Goal: Task Accomplishment & Management: Use online tool/utility

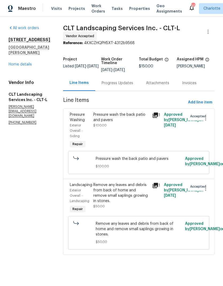
click at [13, 63] on link "Home details" at bounding box center [20, 65] width 23 height 4
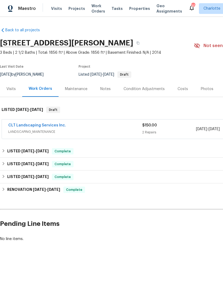
click at [51, 9] on span "Visits" at bounding box center [56, 8] width 11 height 5
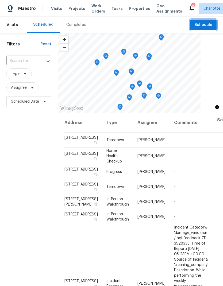
click at [211, 24] on span "Schedule" at bounding box center [203, 25] width 18 height 7
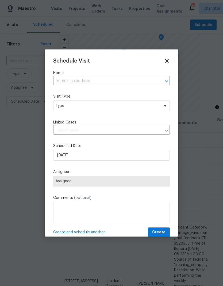
click at [165, 82] on icon "Open" at bounding box center [166, 81] width 6 height 6
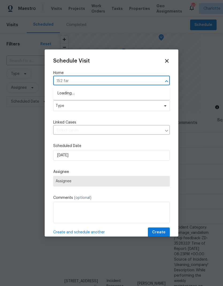
type input "152 farm"
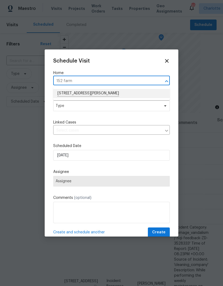
click at [141, 93] on li "[STREET_ADDRESS][PERSON_NAME]" at bounding box center [111, 93] width 117 height 9
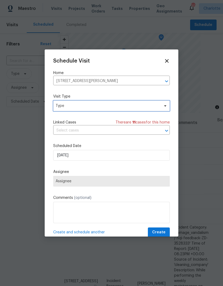
click at [167, 107] on icon at bounding box center [165, 106] width 4 height 4
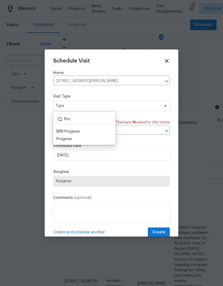
type input "Pro"
click at [59, 141] on div "Progress" at bounding box center [64, 138] width 16 height 5
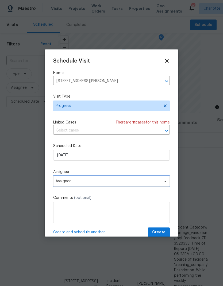
click at [59, 186] on span "Assignee" at bounding box center [111, 181] width 117 height 11
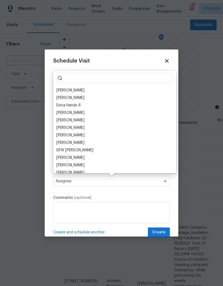
click at [57, 89] on div "[PERSON_NAME]" at bounding box center [70, 90] width 28 height 5
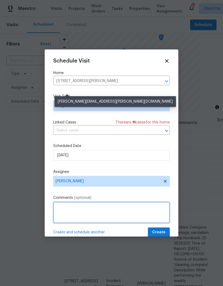
click at [156, 211] on textarea at bounding box center [111, 212] width 117 height 21
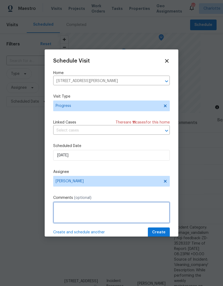
scroll to position [17, 0]
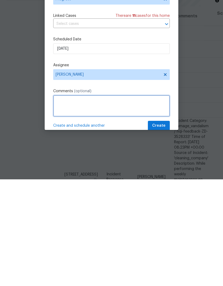
type textarea "C"
type textarea "Floor schedule, clean"
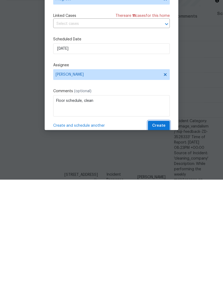
click at [167, 228] on button "Create" at bounding box center [159, 233] width 22 height 10
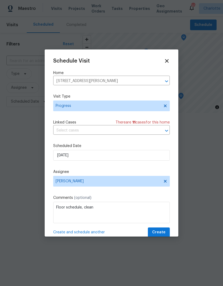
scroll to position [0, 0]
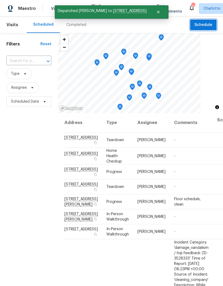
click at [207, 26] on span "Schedule" at bounding box center [203, 25] width 18 height 7
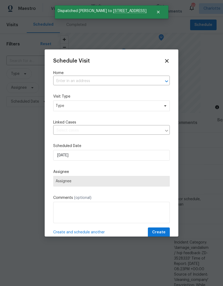
click at [157, 82] on div at bounding box center [163, 81] width 14 height 7
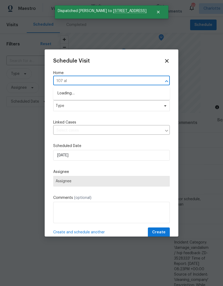
type input "107 alb"
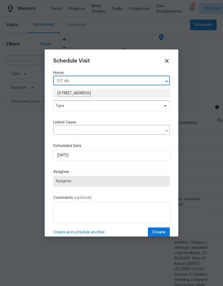
click at [125, 93] on li "[STREET_ADDRESS]" at bounding box center [111, 93] width 117 height 9
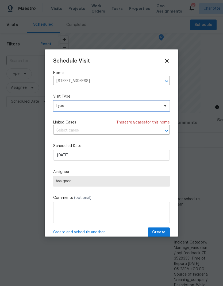
click at [166, 105] on icon at bounding box center [165, 106] width 4 height 4
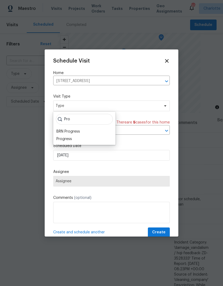
type input "Pro"
click at [67, 140] on div "Progress" at bounding box center [64, 138] width 16 height 5
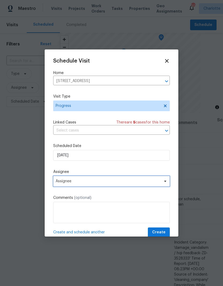
click at [165, 182] on icon at bounding box center [165, 181] width 2 height 1
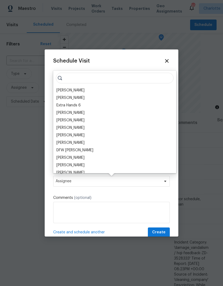
click at [60, 89] on div "[PERSON_NAME]" at bounding box center [70, 90] width 28 height 5
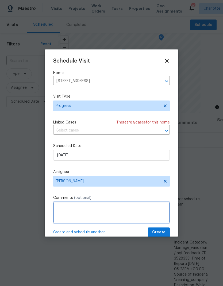
click at [153, 212] on textarea at bounding box center [111, 212] width 117 height 21
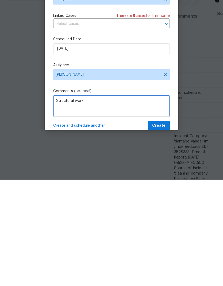
type textarea "Structural work"
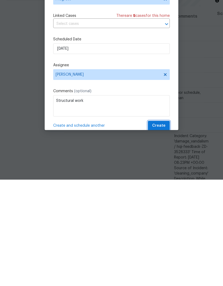
click at [166, 228] on button "Create" at bounding box center [159, 233] width 22 height 10
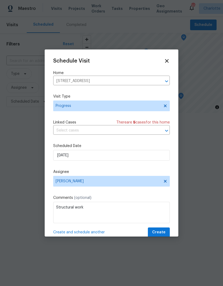
scroll to position [0, 0]
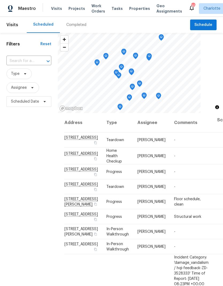
click at [68, 9] on span "Projects" at bounding box center [76, 8] width 17 height 5
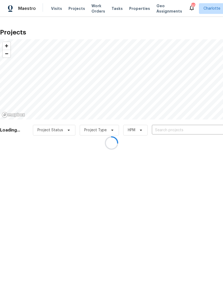
click at [198, 131] on div at bounding box center [111, 143] width 223 height 286
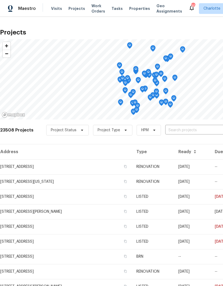
click at [199, 132] on input "text" at bounding box center [195, 130] width 61 height 8
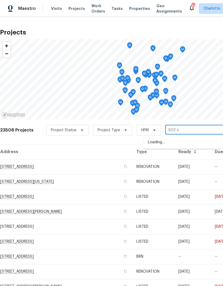
type input "502 ch"
click at [196, 141] on li "[STREET_ADDRESS]" at bounding box center [183, 142] width 78 height 9
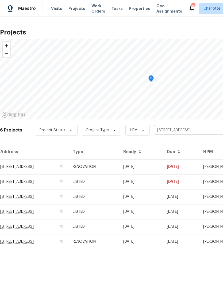
click at [186, 164] on td "[DATE]" at bounding box center [181, 166] width 36 height 15
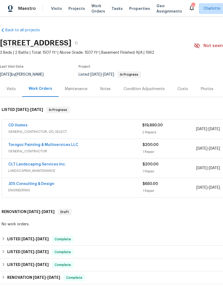
click at [13, 124] on link "CD Homes" at bounding box center [17, 126] width 19 height 4
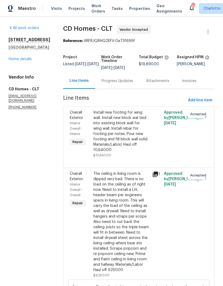
click at [14, 60] on link "Home details" at bounding box center [20, 59] width 23 height 4
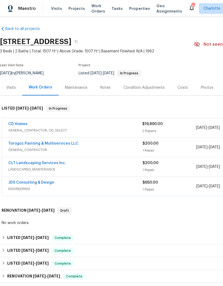
scroll to position [1, 0]
click at [91, 7] on span "Work Orders" at bounding box center [98, 8] width 14 height 11
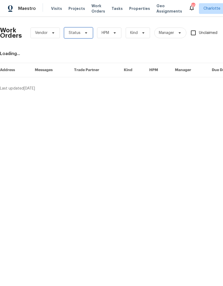
click at [78, 35] on span "Status" at bounding box center [75, 32] width 12 height 5
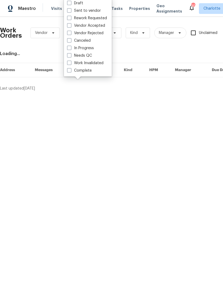
click at [71, 55] on span at bounding box center [69, 55] width 4 height 4
click at [71, 55] on input "Needs QC" at bounding box center [68, 54] width 3 height 3
checkbox input "true"
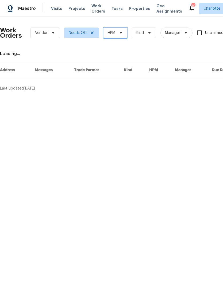
click at [123, 37] on span "HPM" at bounding box center [115, 33] width 24 height 11
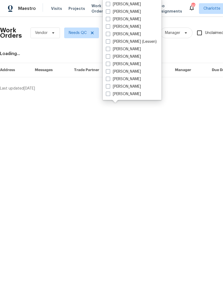
scroll to position [66, 0]
click at [129, 80] on label "[PERSON_NAME]" at bounding box center [123, 78] width 35 height 5
click at [109, 80] on input "[PERSON_NAME]" at bounding box center [107, 77] width 3 height 3
checkbox input "true"
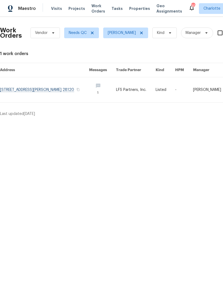
click at [151, 91] on link at bounding box center [136, 89] width 40 height 25
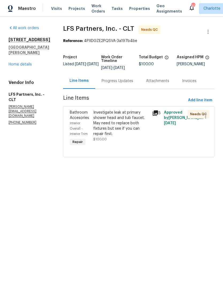
click at [131, 122] on div "Investigate leak at primary shower head and tub faucet. May need to replace bot…" at bounding box center [121, 123] width 56 height 27
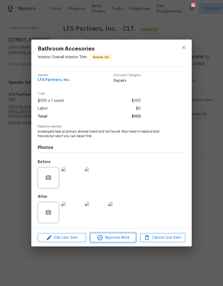
click at [110, 239] on span "Approve Work" at bounding box center [113, 237] width 42 height 7
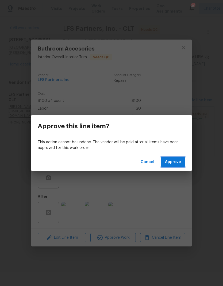
click at [178, 163] on span "Approve" at bounding box center [173, 162] width 16 height 7
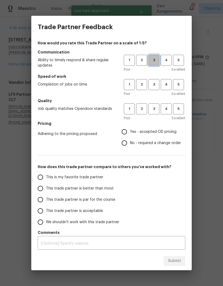
click at [156, 60] on span "3" at bounding box center [154, 60] width 10 height 6
click at [156, 86] on span "3" at bounding box center [154, 85] width 10 height 6
click at [155, 110] on span "3" at bounding box center [154, 109] width 10 height 6
click at [129, 130] on input "Yes - accepted OD pricing" at bounding box center [124, 131] width 11 height 11
radio input "true"
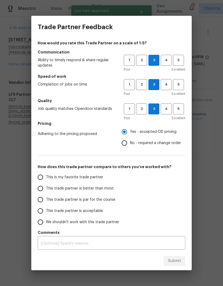
click at [107, 186] on span "This trade partner is better than most" at bounding box center [80, 189] width 68 height 6
click at [46, 186] on input "This trade partner is better than most" at bounding box center [40, 188] width 11 height 11
click at [181, 262] on span "Submit" at bounding box center [174, 261] width 13 height 7
radio input "true"
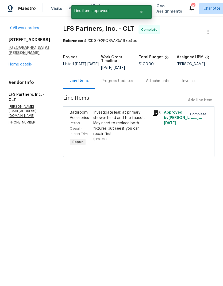
radio input "false"
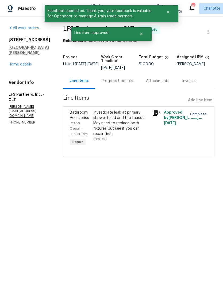
click at [18, 66] on link "Home details" at bounding box center [20, 65] width 23 height 4
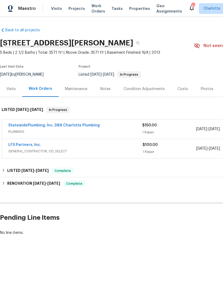
click at [53, 10] on span "Visits" at bounding box center [56, 8] width 11 height 5
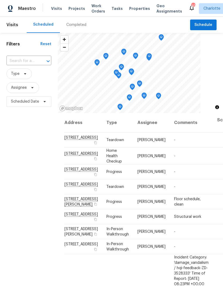
click at [69, 25] on div "Completed" at bounding box center [76, 24] width 20 height 5
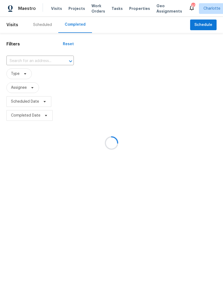
click at [25, 56] on div at bounding box center [111, 143] width 223 height 286
click at [25, 61] on div at bounding box center [111, 143] width 223 height 286
click at [26, 59] on div at bounding box center [111, 143] width 223 height 286
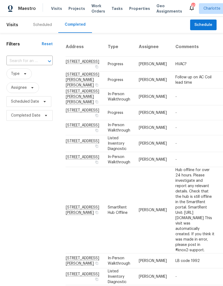
click at [21, 61] on input "text" at bounding box center [21, 61] width 31 height 8
type input "805 ri"
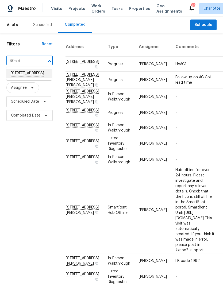
click at [13, 73] on li "[STREET_ADDRESS]" at bounding box center [28, 73] width 45 height 9
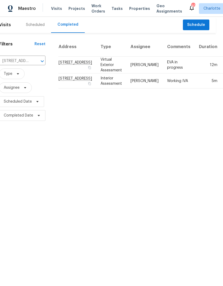
scroll to position [0, 7]
click at [97, 88] on td "Interior Assessment" at bounding box center [112, 81] width 30 height 15
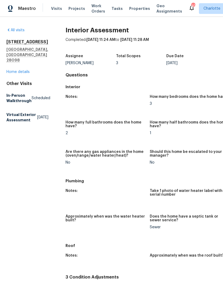
click at [13, 70] on link "Home details" at bounding box center [17, 72] width 23 height 4
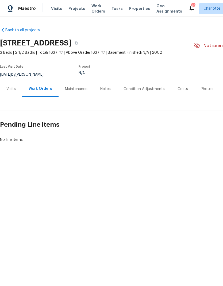
click at [7, 90] on div "Visits" at bounding box center [10, 88] width 9 height 5
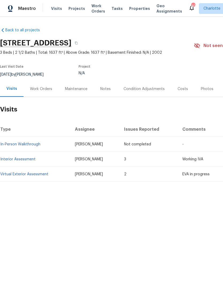
click at [151, 90] on div "Condition Adjustments" at bounding box center [144, 88] width 41 height 5
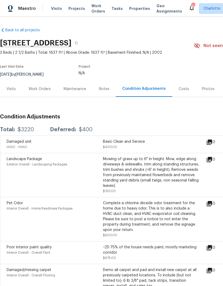
click at [186, 88] on div "Costs" at bounding box center [183, 89] width 23 height 16
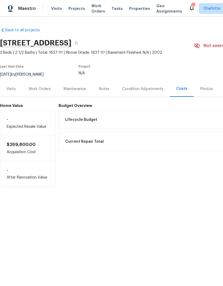
click at [35, 87] on div "Work Orders" at bounding box center [40, 88] width 22 height 5
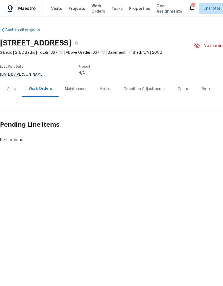
click at [70, 9] on span "Projects" at bounding box center [76, 8] width 17 height 5
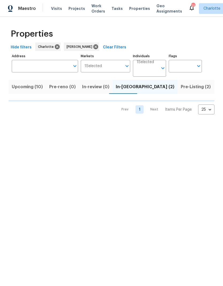
scroll to position [0, 12]
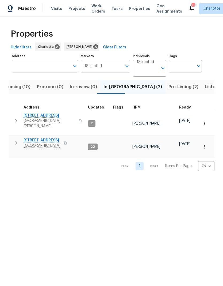
click at [16, 118] on icon "button" at bounding box center [16, 121] width 6 height 6
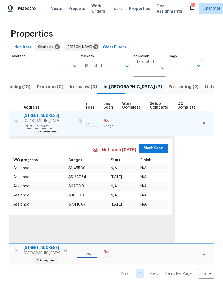
scroll to position [4, 249]
click at [153, 145] on span "Mark Seen" at bounding box center [154, 148] width 20 height 7
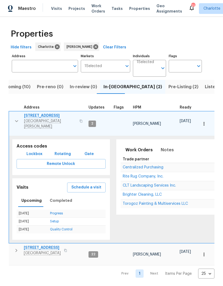
scroll to position [0, 0]
click at [16, 118] on icon "button" at bounding box center [16, 121] width 6 height 6
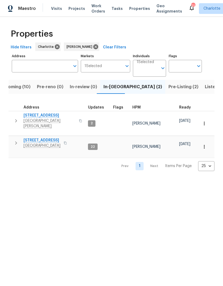
click at [17, 141] on icon "button" at bounding box center [16, 142] width 2 height 3
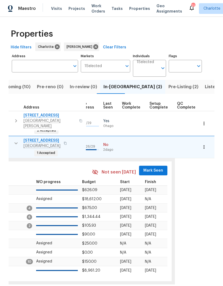
scroll to position [0, 249]
click at [151, 167] on span "Mark Seen" at bounding box center [154, 170] width 20 height 7
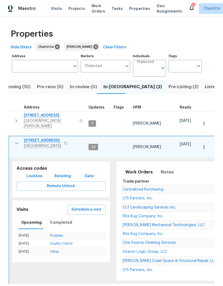
scroll to position [0, 0]
click at [16, 140] on icon "button" at bounding box center [16, 143] width 6 height 6
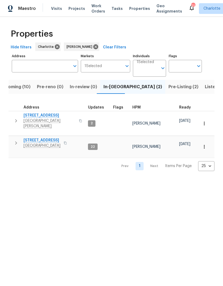
click at [13, 87] on span "Upcoming (10)" at bounding box center [14, 86] width 31 height 7
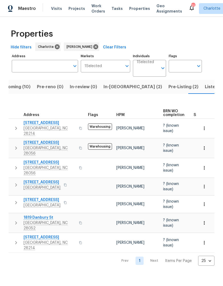
click at [205, 84] on span "Listed (23)" at bounding box center [216, 86] width 23 height 7
